Goal: Check status: Check status

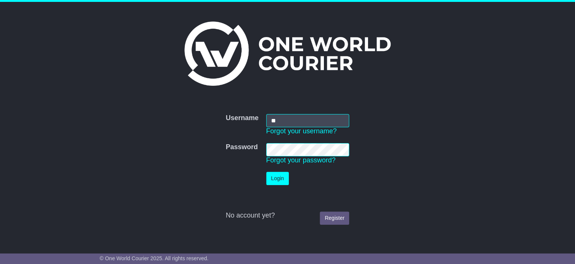
type input "*"
type input "**********"
click at [278, 182] on button "Login" at bounding box center [277, 178] width 23 height 13
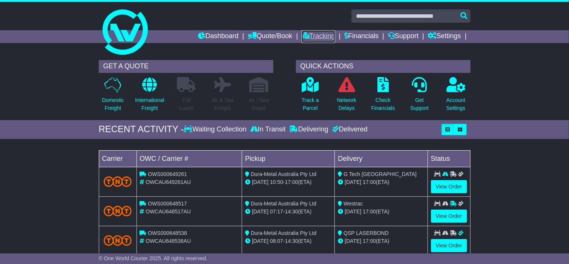
click at [310, 37] on link "Tracking" at bounding box center [318, 36] width 33 height 13
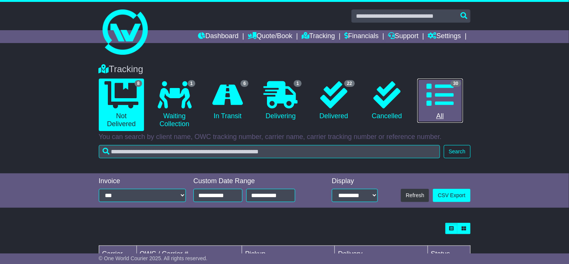
click at [438, 101] on icon at bounding box center [440, 94] width 27 height 27
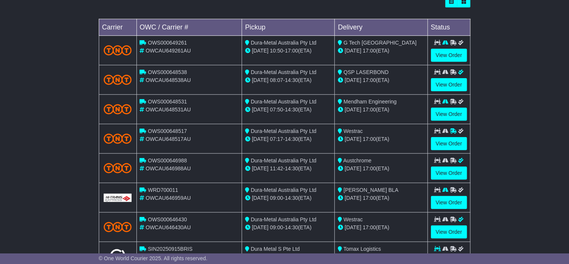
scroll to position [291, 0]
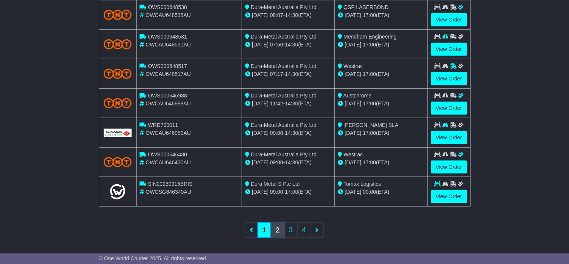
click at [279, 224] on link "2" at bounding box center [278, 229] width 14 height 15
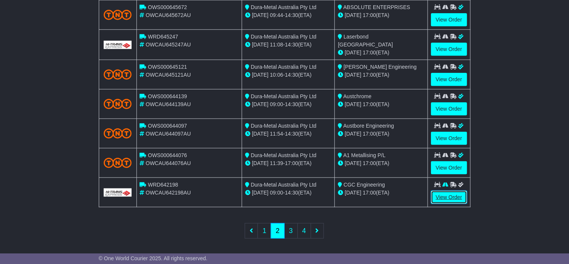
click at [444, 194] on link "View Order" at bounding box center [449, 197] width 36 height 13
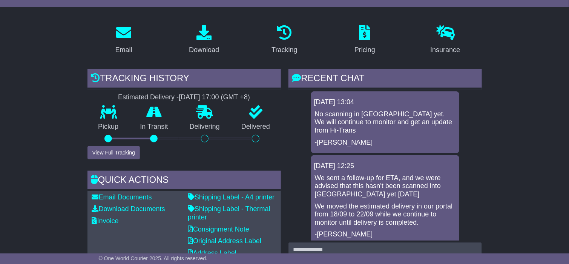
scroll to position [113, 0]
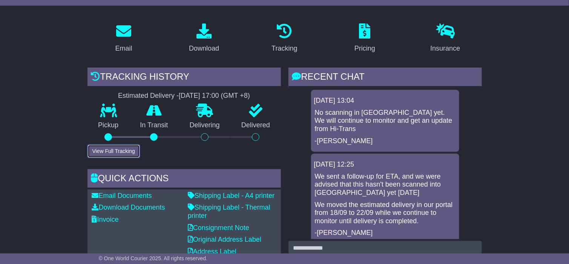
click at [116, 151] on button "View Full Tracking" at bounding box center [114, 150] width 52 height 13
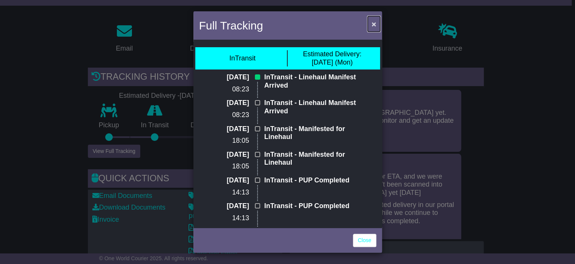
click at [370, 25] on button "×" at bounding box center [374, 23] width 12 height 15
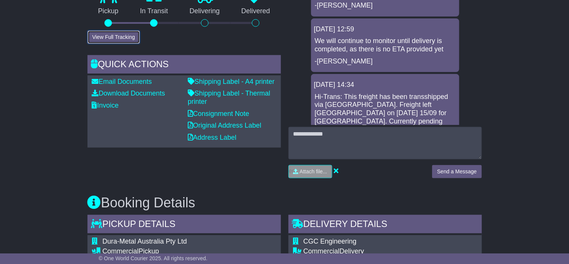
scroll to position [234, 0]
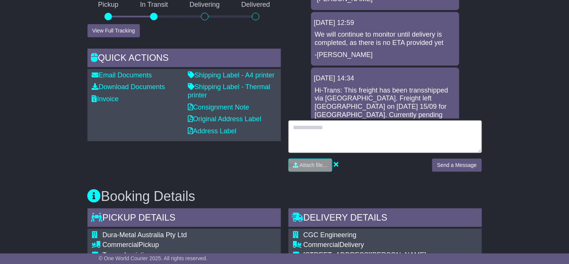
click at [311, 130] on textarea at bounding box center [386, 136] width 194 height 32
type textarea "**********"
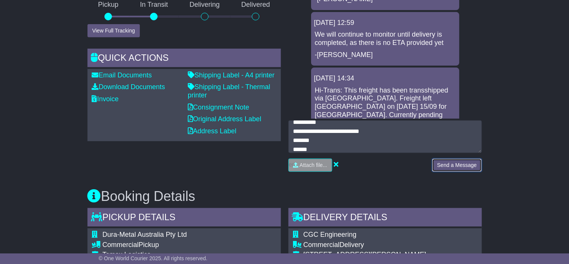
click at [451, 166] on button "Send a Message" at bounding box center [456, 164] width 49 height 13
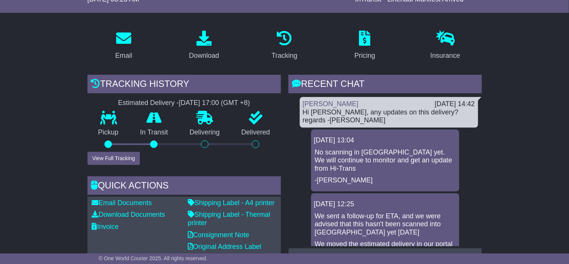
scroll to position [113, 0]
